Goal: Task Accomplishment & Management: Use online tool/utility

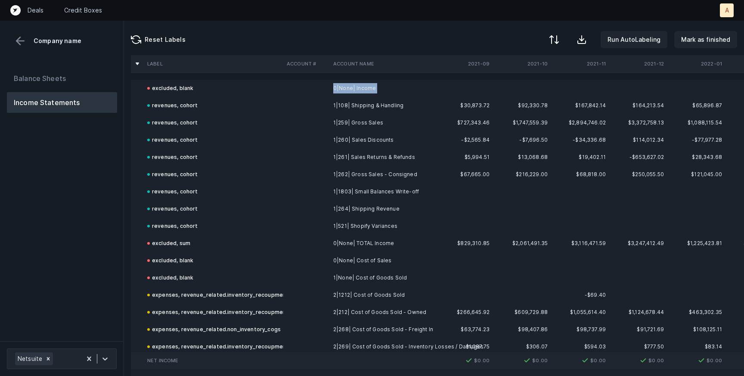
drag, startPoint x: 377, startPoint y: 89, endPoint x: 326, endPoint y: 89, distance: 51.7
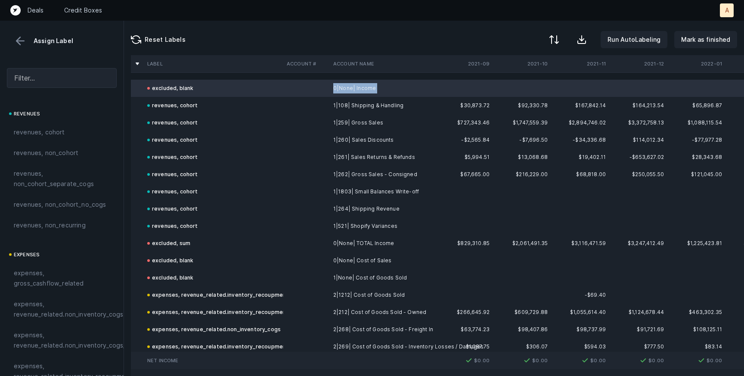
copy tr "0|None| Income"
drag, startPoint x: 402, startPoint y: 106, endPoint x: 331, endPoint y: 106, distance: 71.1
click at [331, 106] on td "1|108| Shipping & Handling" at bounding box center [382, 105] width 105 height 17
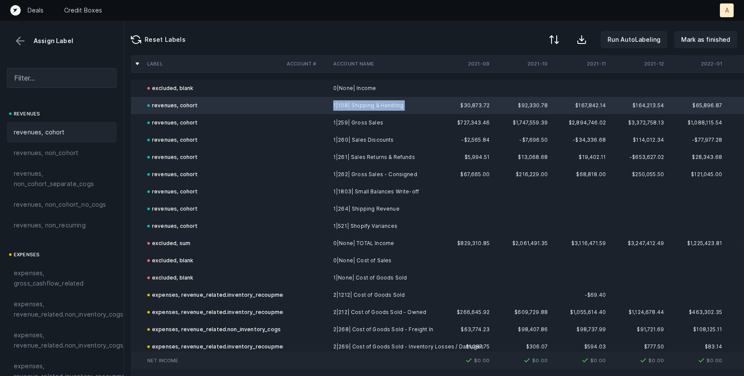
copy td "1|108| Shipping & Handling"
click at [19, 48] on div at bounding box center [62, 54] width 124 height 14
click at [19, 40] on button at bounding box center [20, 40] width 13 height 13
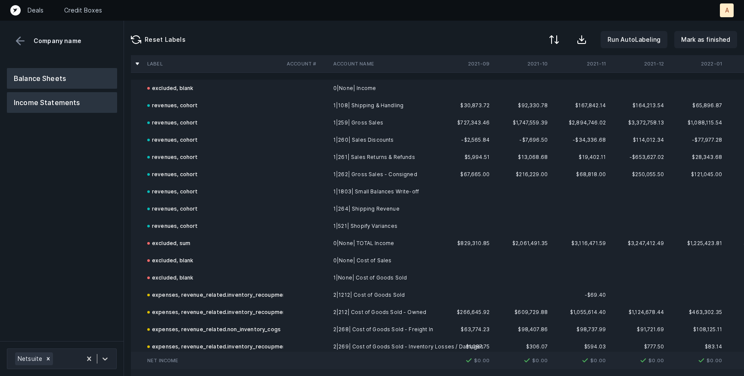
click at [33, 81] on button "Balance Sheets" at bounding box center [62, 78] width 110 height 21
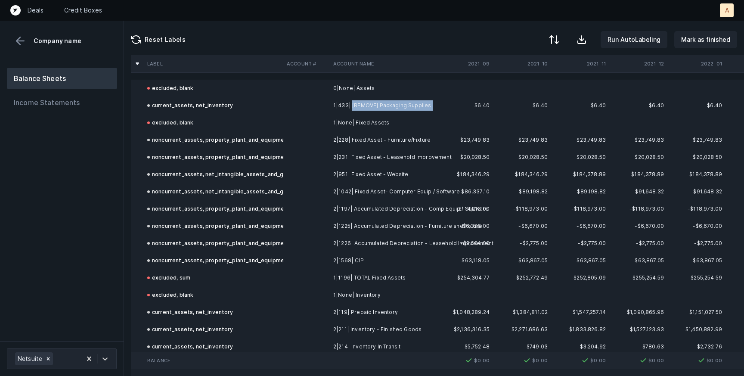
drag, startPoint x: 430, startPoint y: 105, endPoint x: 351, endPoint y: 106, distance: 78.8
click at [351, 106] on td "1|433| [REMOVE] Packaging Supplies" at bounding box center [382, 105] width 105 height 17
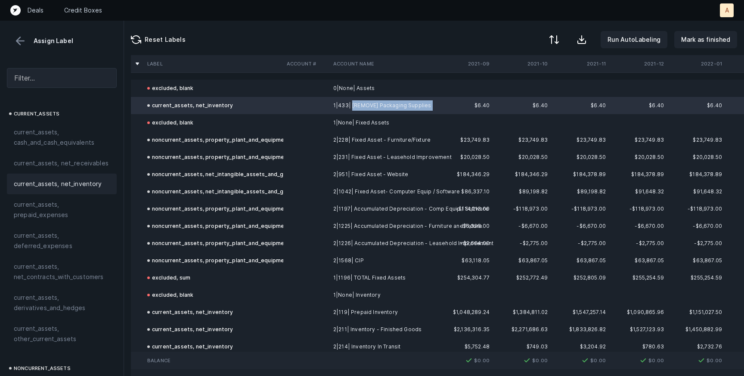
copy td "[REMOVE] Packaging Supplies"
drag, startPoint x: 353, startPoint y: 141, endPoint x: 426, endPoint y: 144, distance: 73.3
click at [426, 144] on td "2|228| Fixed Asset - Furniture/Fixture" at bounding box center [382, 139] width 105 height 17
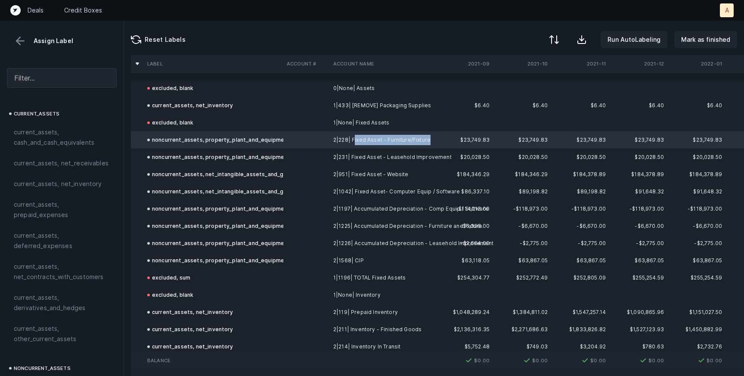
copy td "ixed Asset - Furniture/Fixture"
drag, startPoint x: 432, startPoint y: 107, endPoint x: 351, endPoint y: 107, distance: 81.0
click at [351, 107] on td "1|433| [REMOVE] Packaging Supplies" at bounding box center [382, 105] width 105 height 17
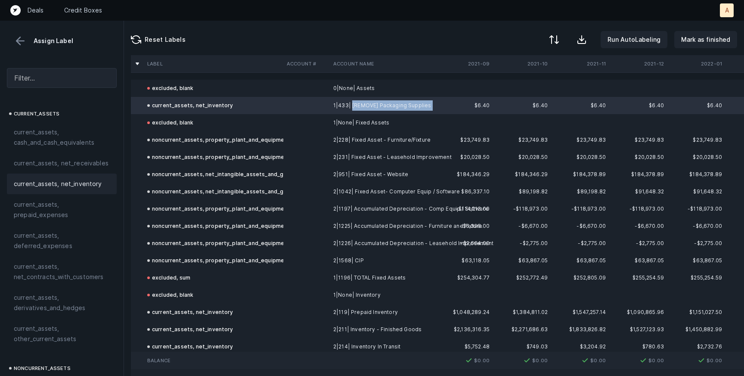
copy td "[REMOVE] Packaging Supplies"
drag, startPoint x: 432, startPoint y: 140, endPoint x: 352, endPoint y: 139, distance: 79.3
click at [352, 139] on td "2|228| Fixed Asset - Furniture/Fixture" at bounding box center [382, 139] width 105 height 17
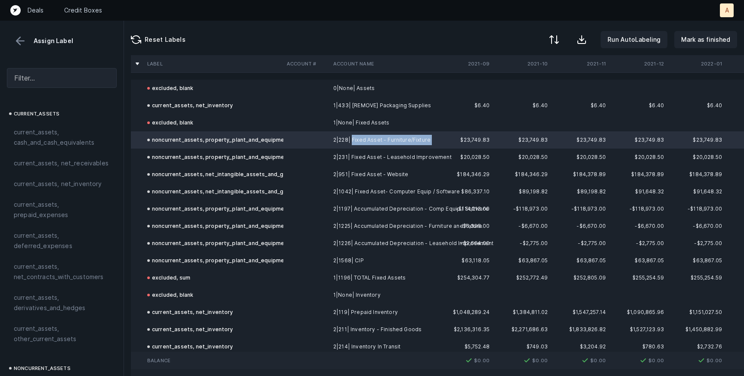
copy td "Fixed Asset - Furniture/Fixture"
click at [241, 38] on div "Reset Labels Run AutoLabeling Mark as finished" at bounding box center [434, 38] width 620 height 34
click at [16, 40] on button at bounding box center [20, 40] width 13 height 13
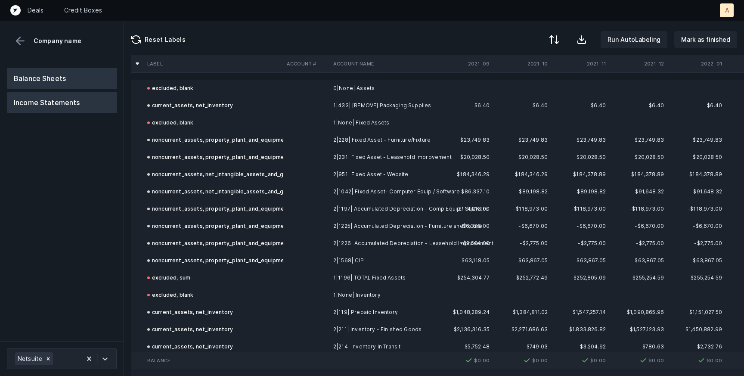
click at [53, 100] on button "Income Statements" at bounding box center [62, 102] width 110 height 21
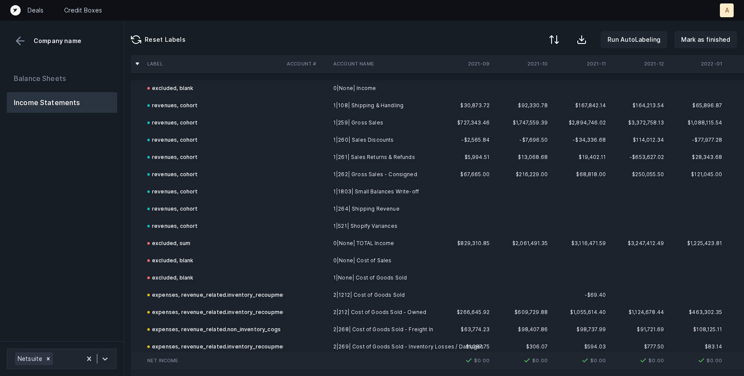
click at [274, 34] on div "Reset Labels Run AutoLabeling Mark as finished" at bounding box center [434, 38] width 620 height 34
drag, startPoint x: 382, startPoint y: 90, endPoint x: 321, endPoint y: 90, distance: 60.7
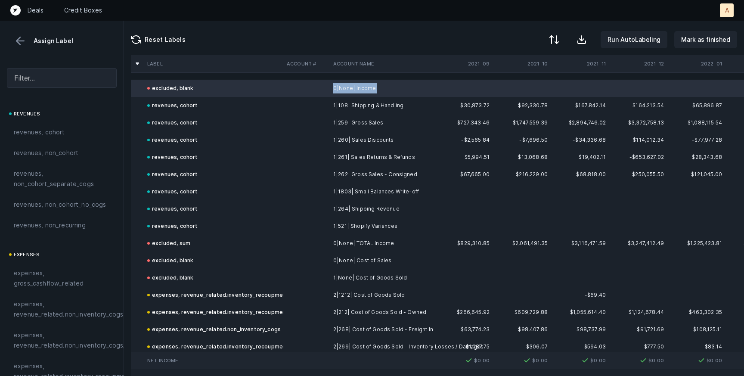
copy tr "0|None| Income"
drag, startPoint x: 409, startPoint y: 106, endPoint x: 330, endPoint y: 105, distance: 78.8
click at [330, 105] on td "1|108| Shipping & Handling" at bounding box center [382, 105] width 105 height 17
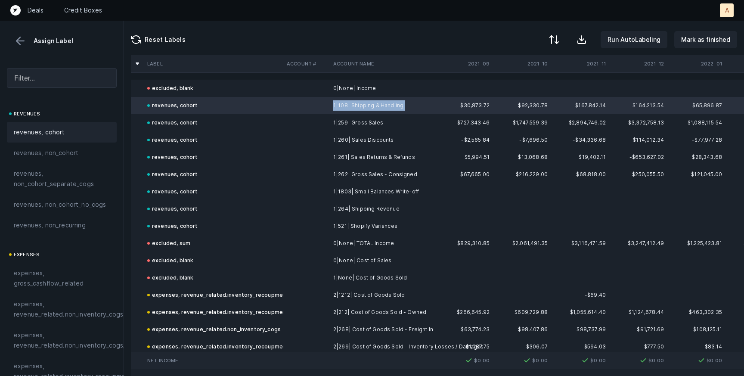
copy td "1|108| Shipping & Handling"
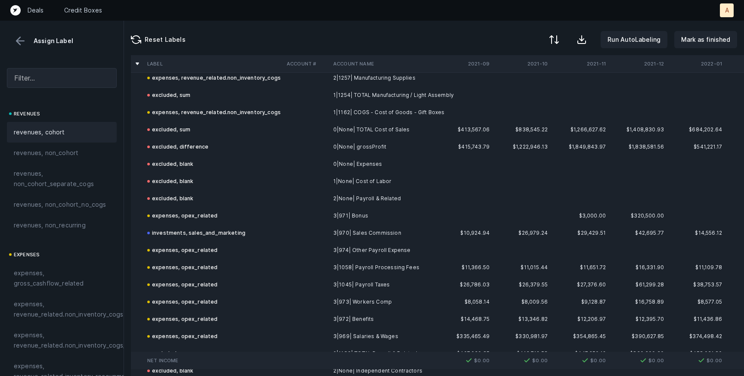
click at [21, 42] on button at bounding box center [20, 40] width 13 height 13
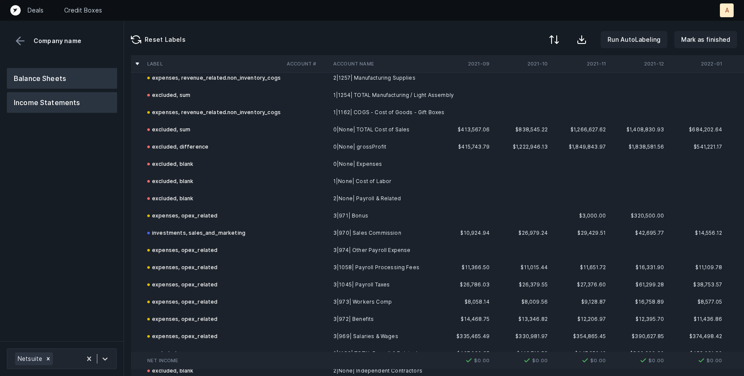
click at [56, 78] on button "Balance Sheets" at bounding box center [62, 78] width 110 height 21
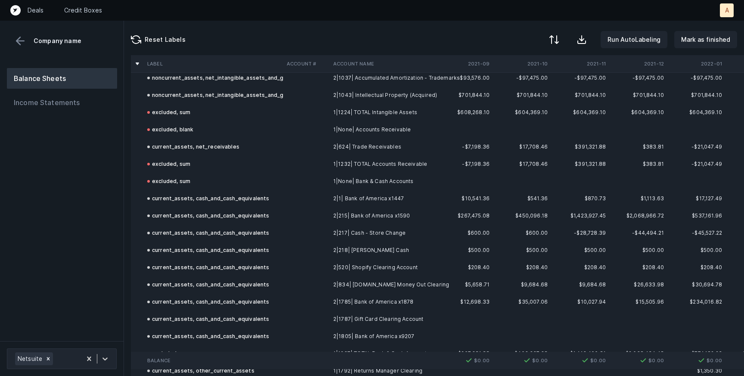
scroll to position [97, 0]
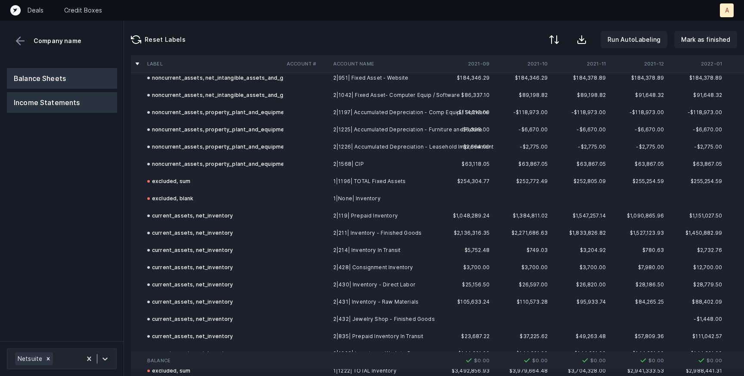
click at [47, 107] on button "Income Statements" at bounding box center [62, 102] width 110 height 21
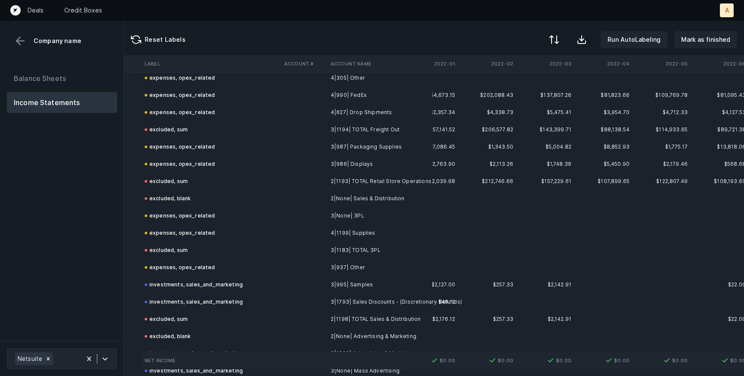
scroll to position [1286, 0]
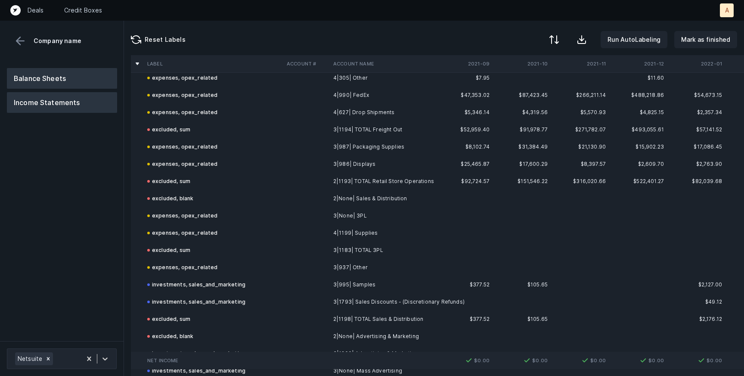
click at [48, 75] on button "Balance Sheets" at bounding box center [62, 78] width 110 height 21
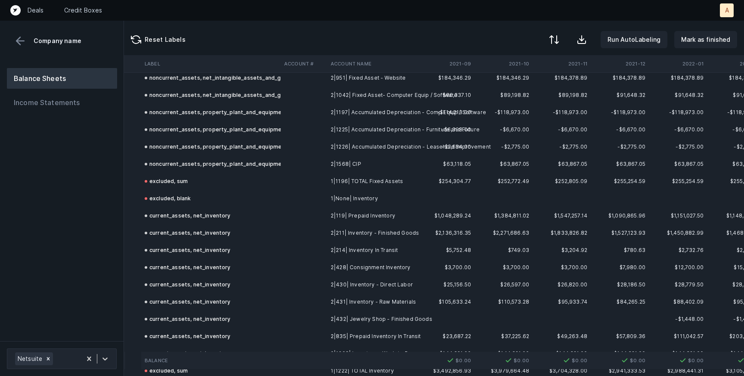
scroll to position [97, 0]
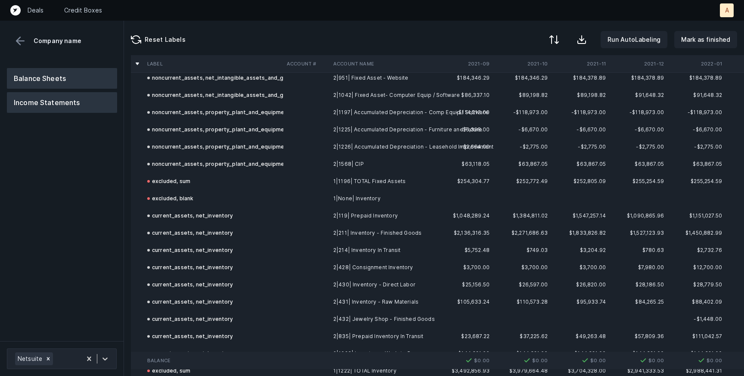
click at [66, 103] on button "Income Statements" at bounding box center [62, 102] width 110 height 21
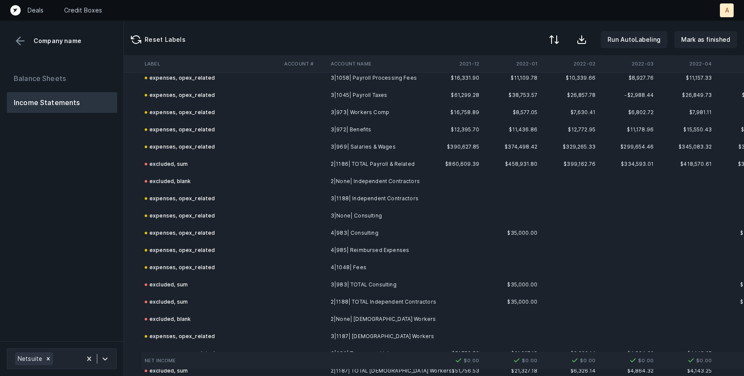
scroll to position [803, 0]
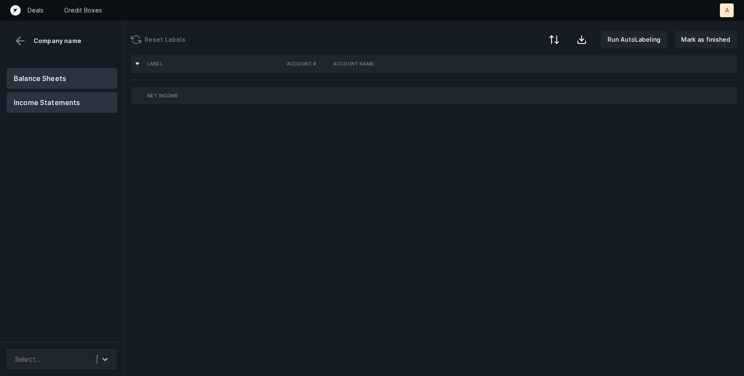
click at [46, 76] on button "Balance Sheets" at bounding box center [62, 78] width 110 height 21
click at [58, 105] on button "Income Statements" at bounding box center [62, 102] width 110 height 21
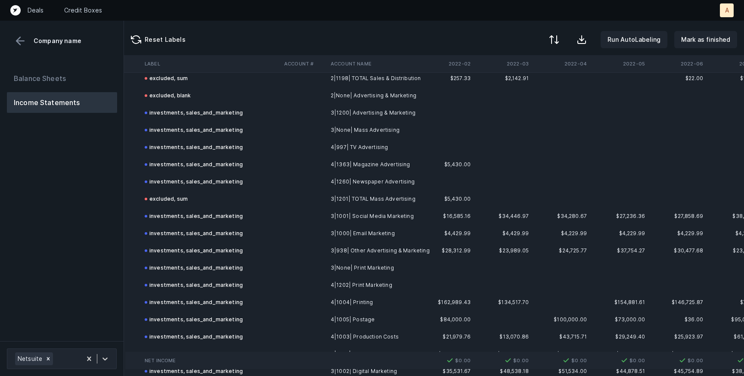
scroll to position [1526, 0]
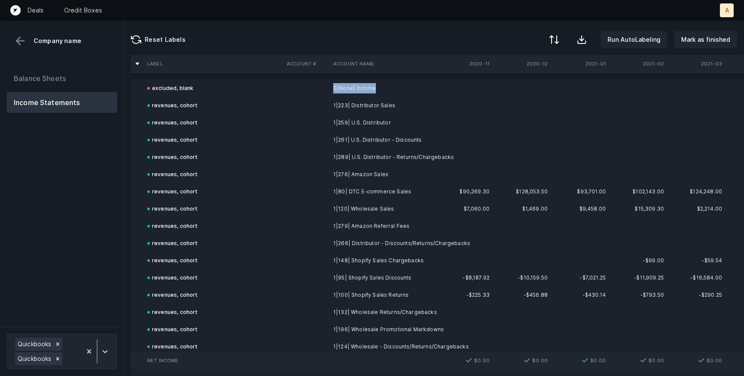
drag, startPoint x: 374, startPoint y: 89, endPoint x: 328, endPoint y: 89, distance: 45.7
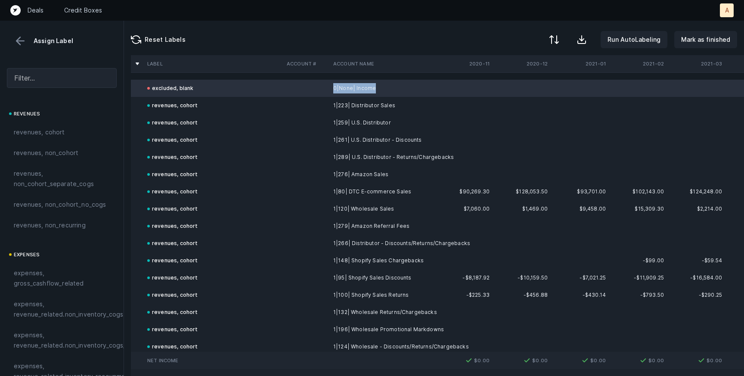
copy tr "0|None| Income"
drag, startPoint x: 397, startPoint y: 105, endPoint x: 324, endPoint y: 104, distance: 73.2
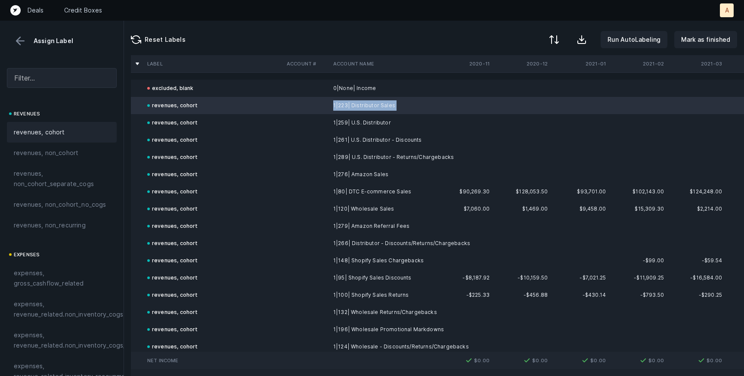
copy tr "1|223| Distributor Sales"
click at [15, 42] on button at bounding box center [20, 40] width 13 height 13
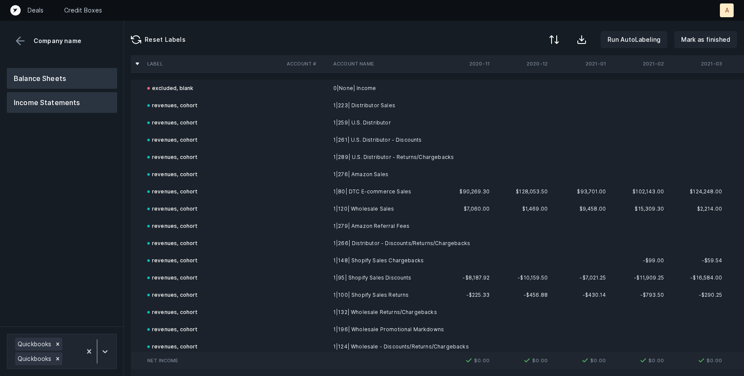
click at [38, 83] on button "Balance Sheets" at bounding box center [62, 78] width 110 height 21
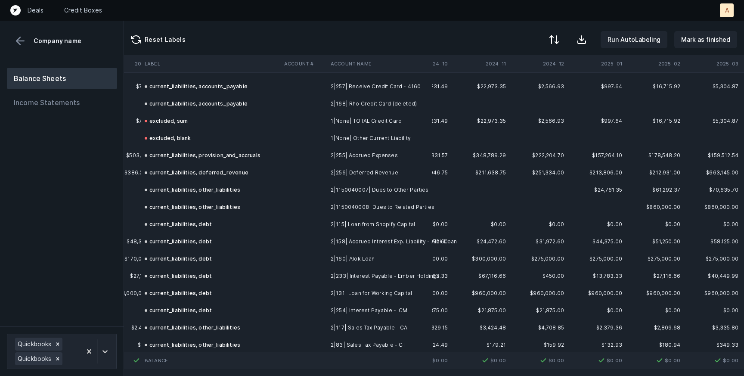
scroll to position [2770, 2775]
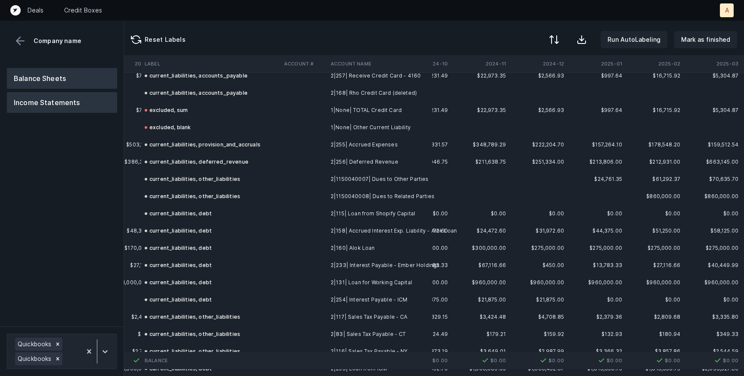
click at [47, 103] on button "Income Statements" at bounding box center [62, 102] width 110 height 21
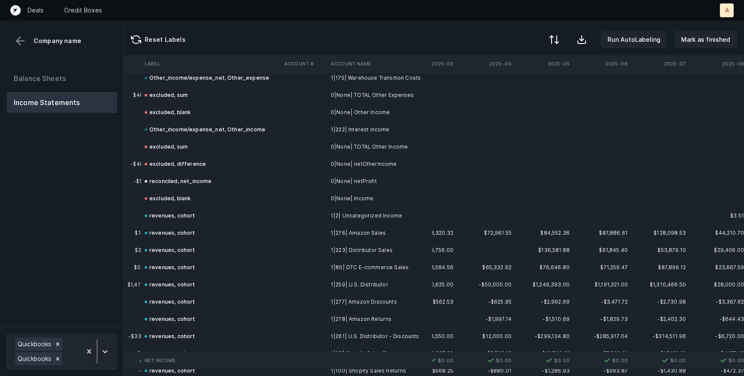
scroll to position [2268, 3064]
click at [48, 77] on button "Balance Sheets" at bounding box center [62, 78] width 110 height 21
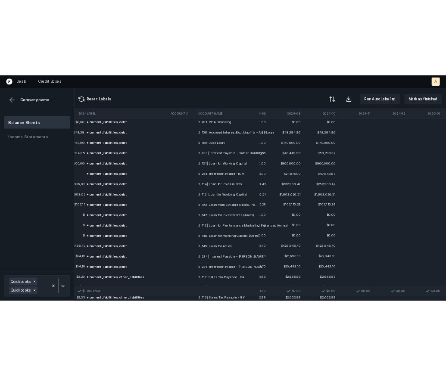
scroll to position [993, 2657]
